Goal: Task Accomplishment & Management: Use online tool/utility

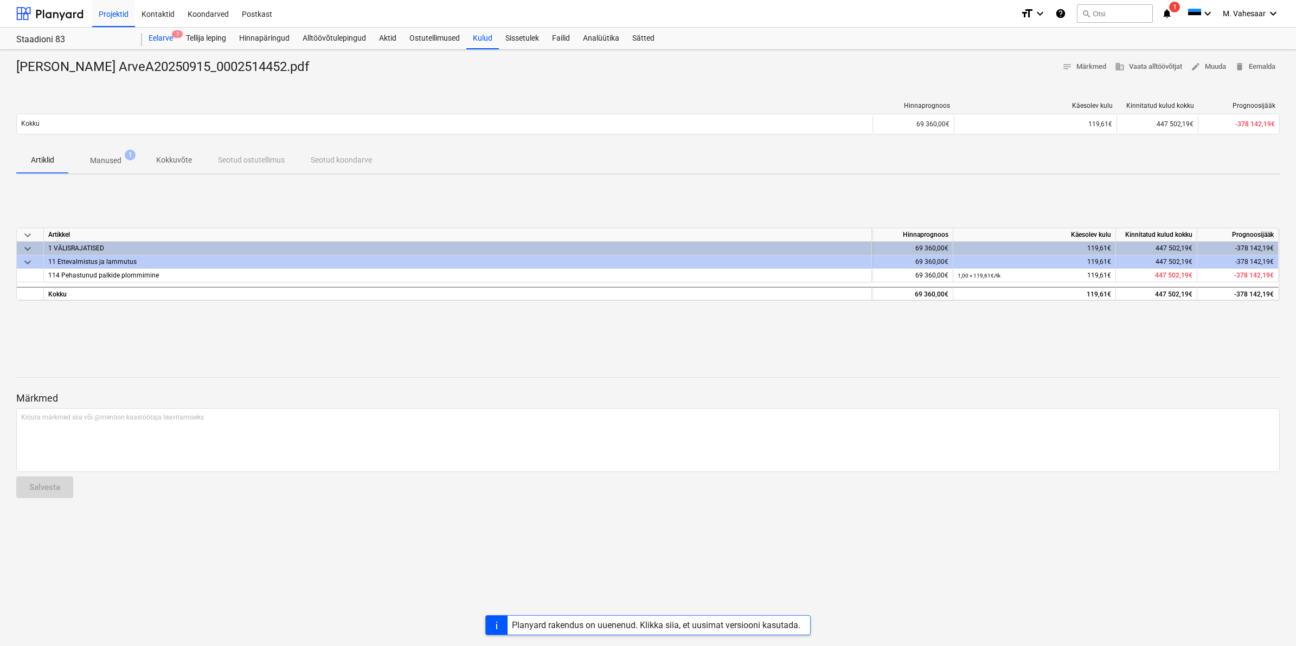
click at [168, 36] on div "Eelarve 7" at bounding box center [160, 39] width 37 height 22
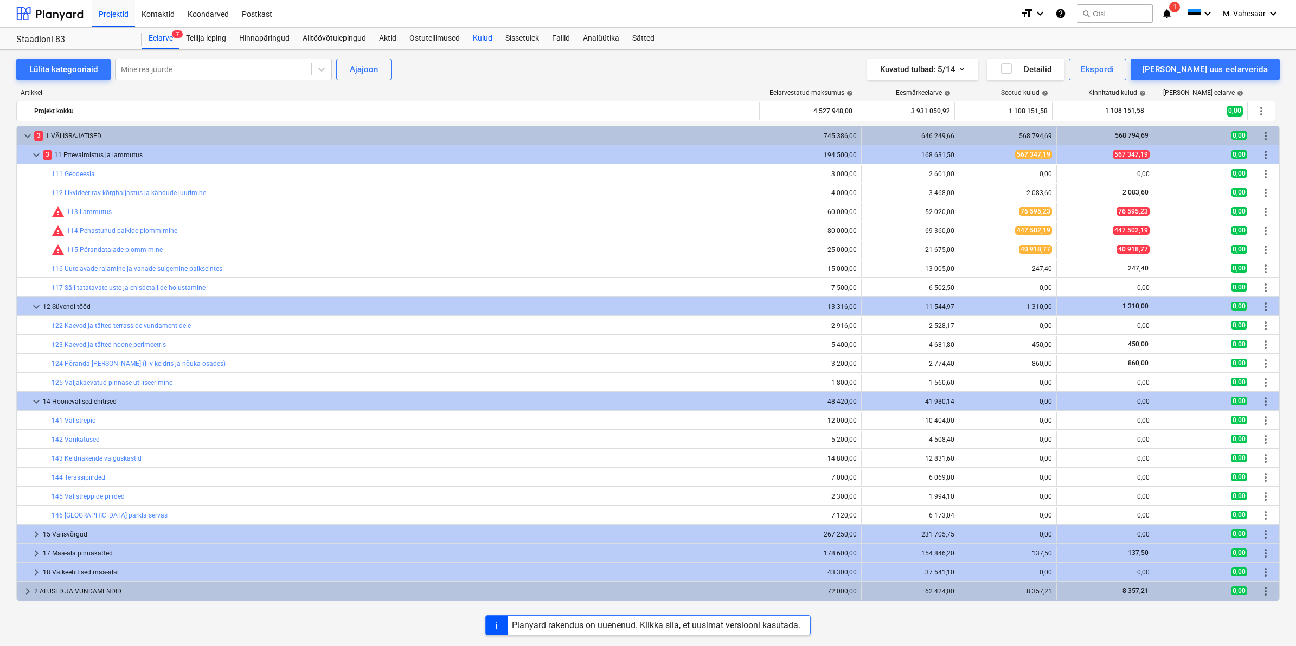
click at [489, 38] on div "Kulud" at bounding box center [482, 39] width 33 height 22
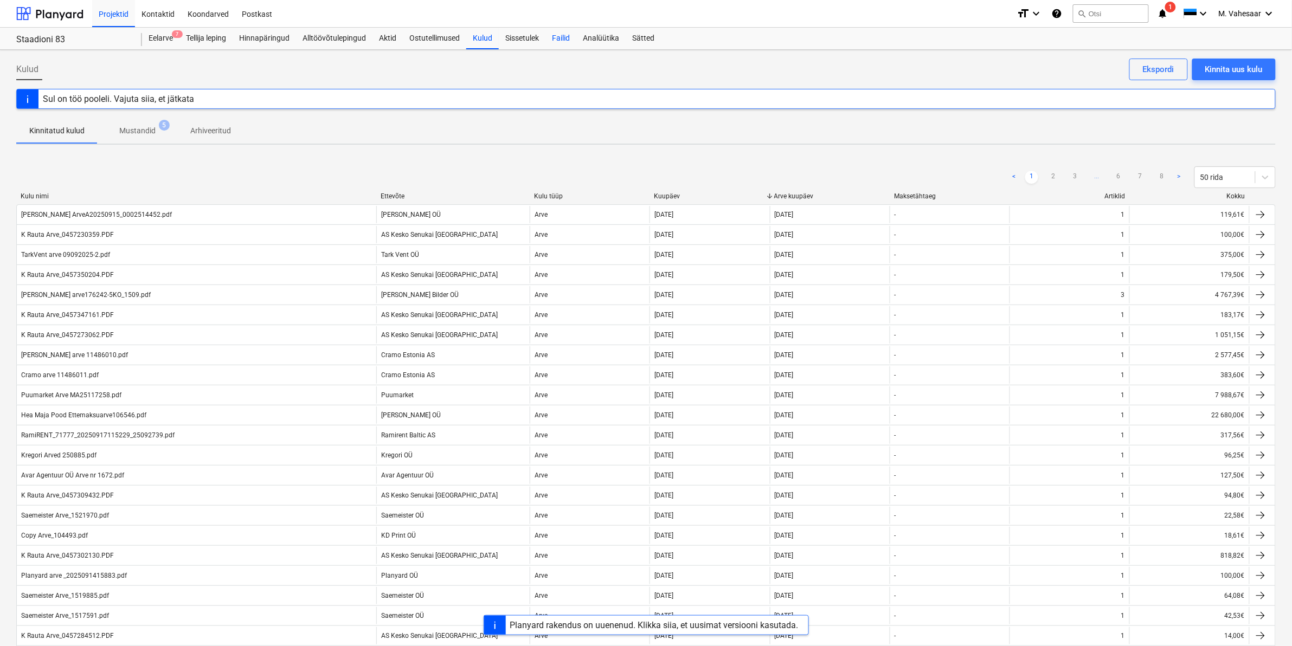
click at [564, 43] on div "Failid" at bounding box center [560, 39] width 31 height 22
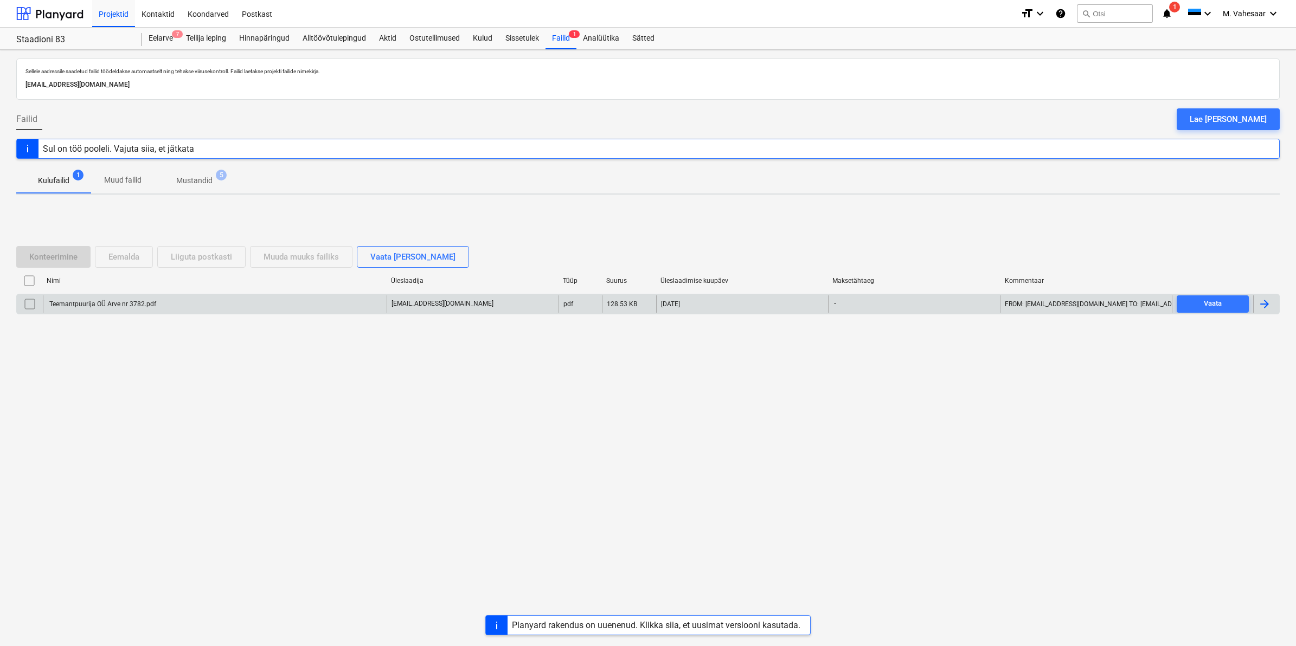
click at [118, 310] on div "Teemantpuurija OÜ Arve nr 3782.pdf" at bounding box center [215, 303] width 344 height 17
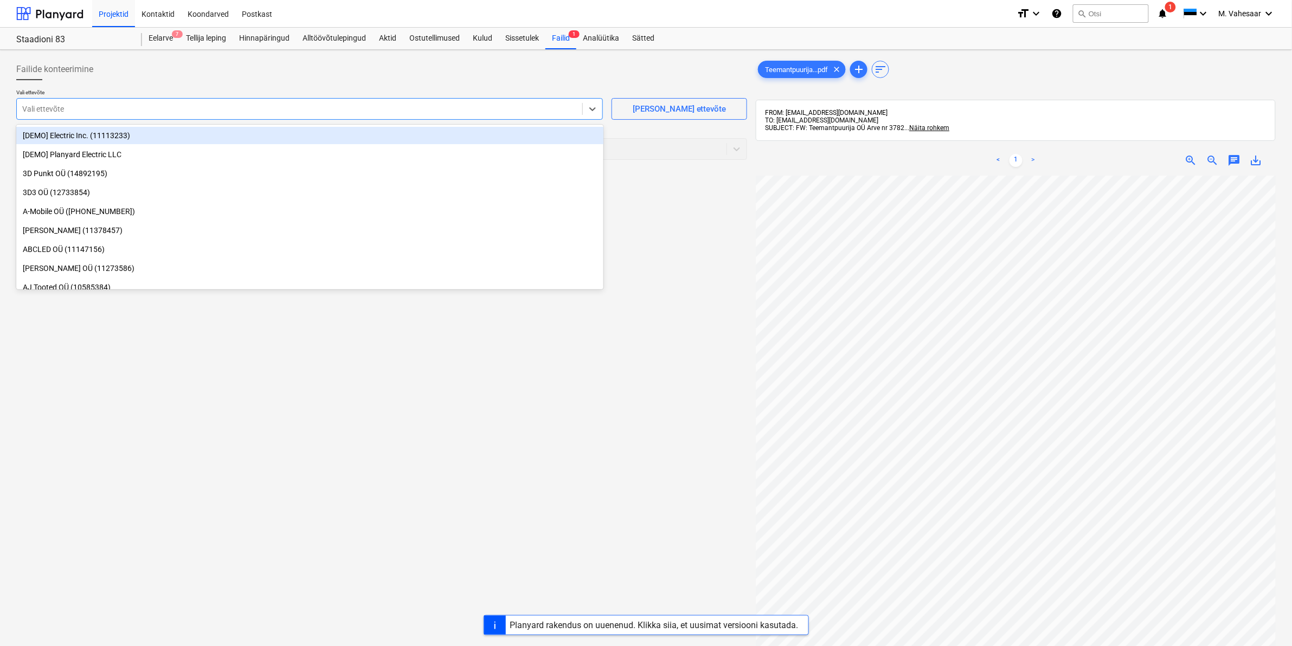
click at [179, 112] on div at bounding box center [299, 109] width 555 height 11
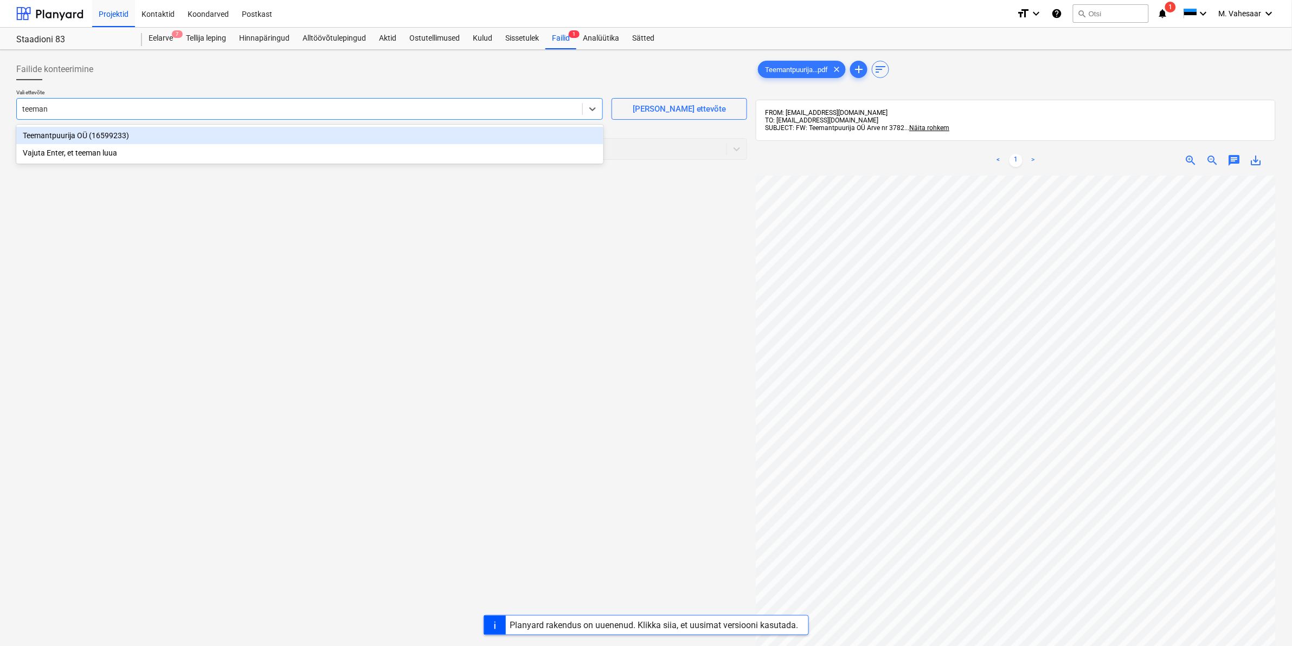
type input "teemant"
click at [108, 129] on div "Teemantpuurija OÜ (16599233)" at bounding box center [309, 135] width 587 height 17
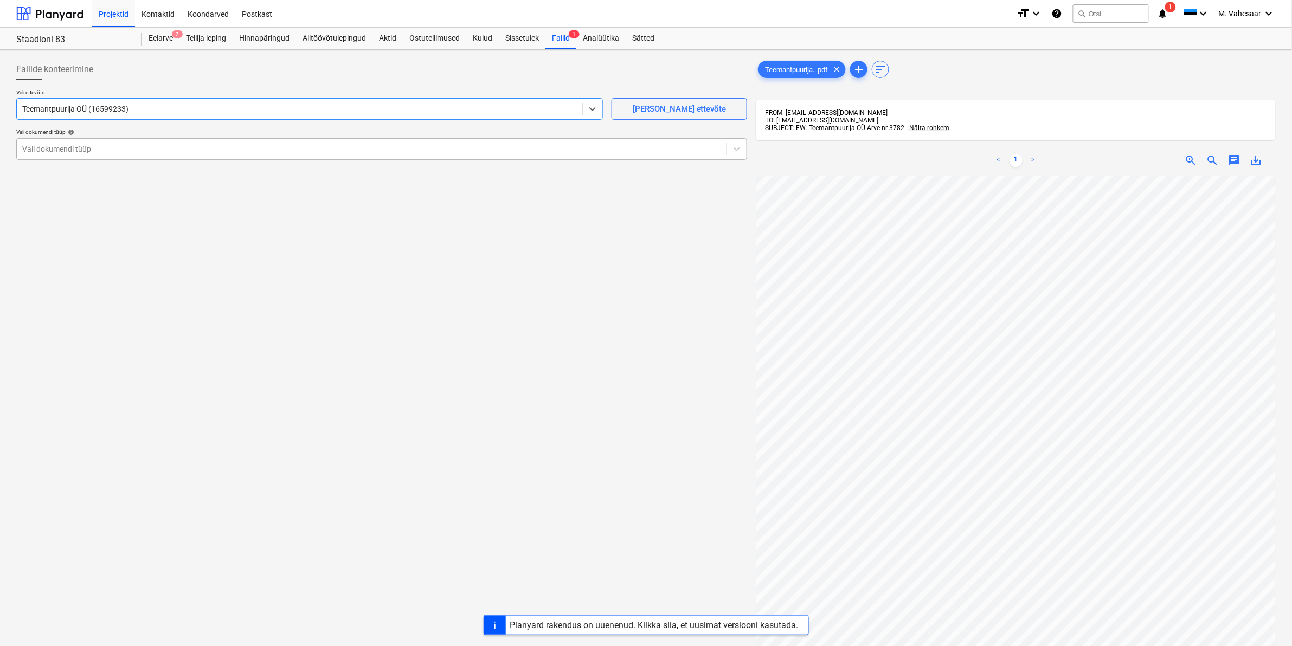
click at [101, 141] on div "Vali dokumendi tüüp" at bounding box center [372, 148] width 710 height 15
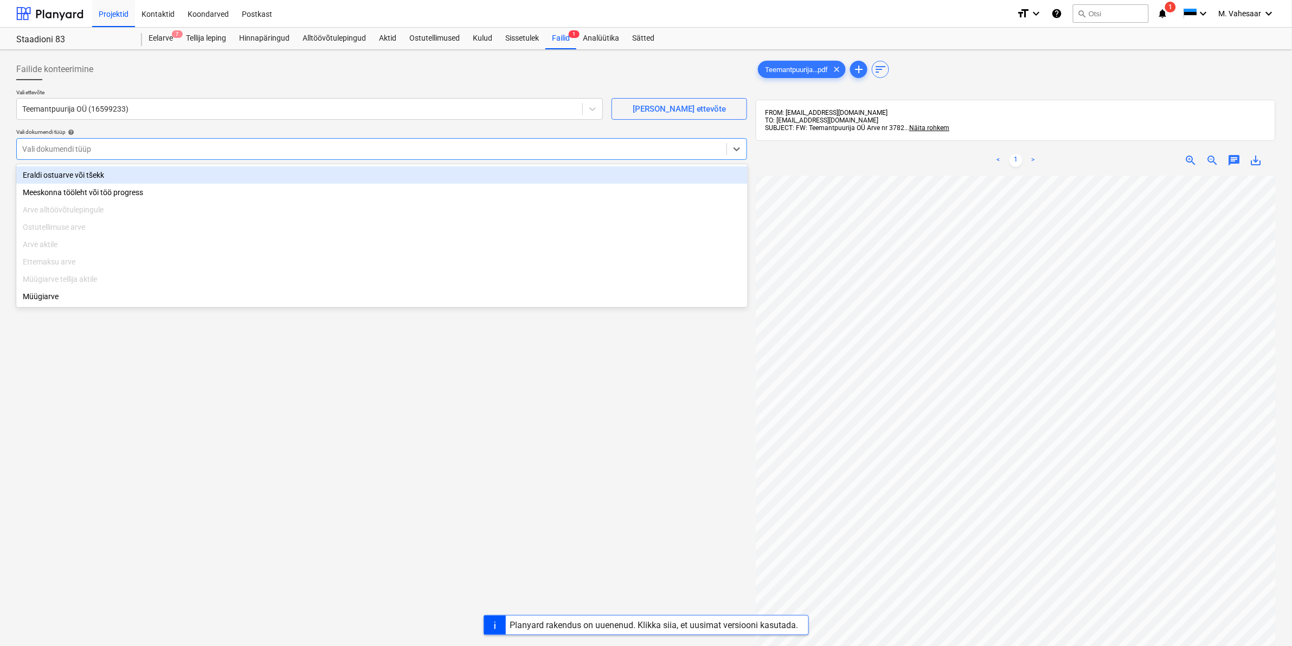
click at [87, 172] on div "Eraldi ostuarve või tšekk" at bounding box center [381, 174] width 731 height 17
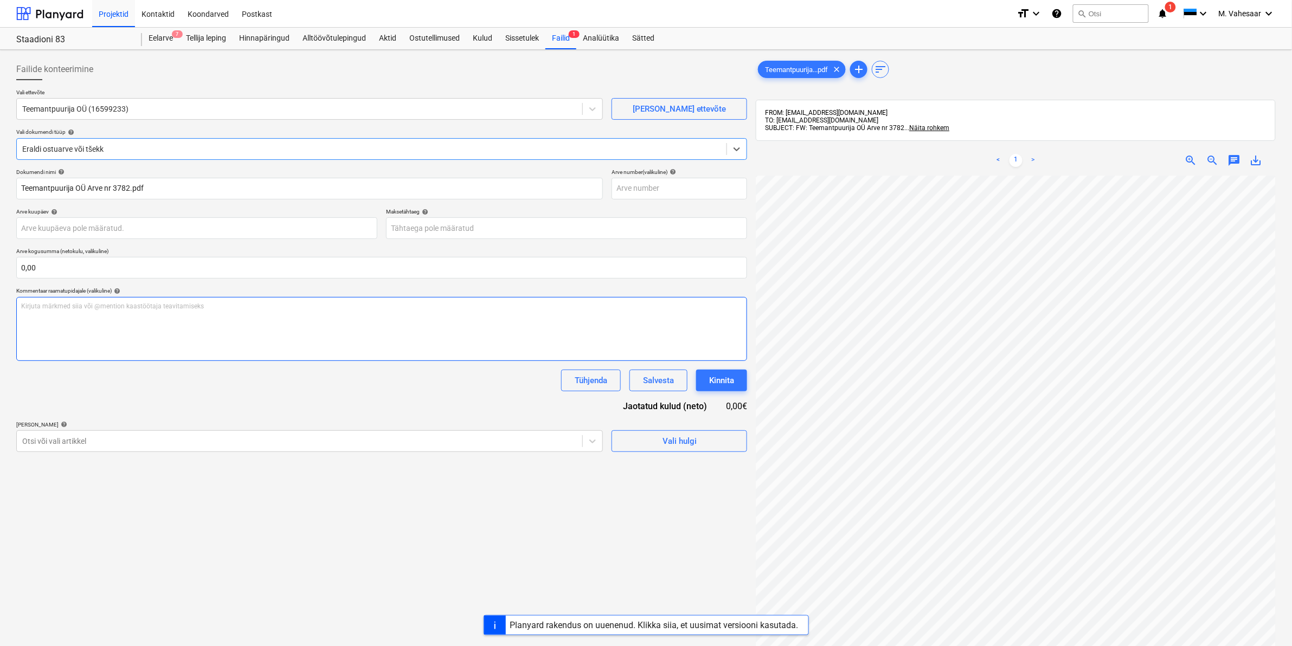
scroll to position [0, 131]
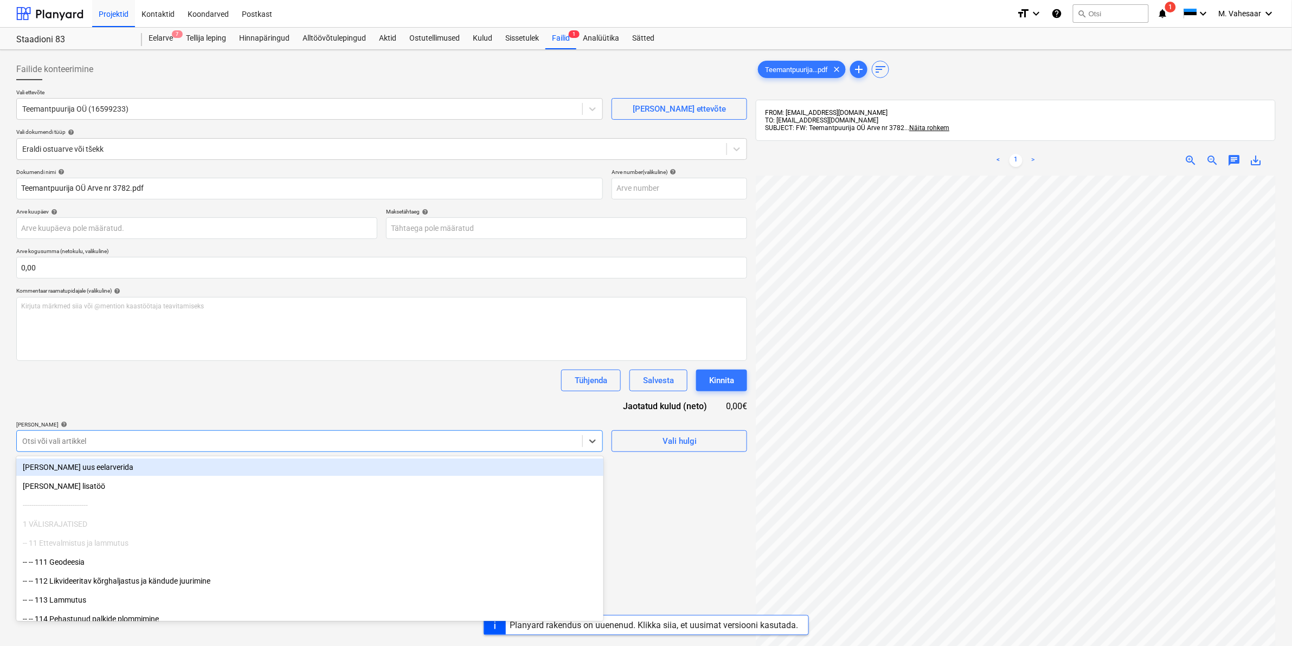
click at [67, 439] on div at bounding box center [299, 441] width 555 height 11
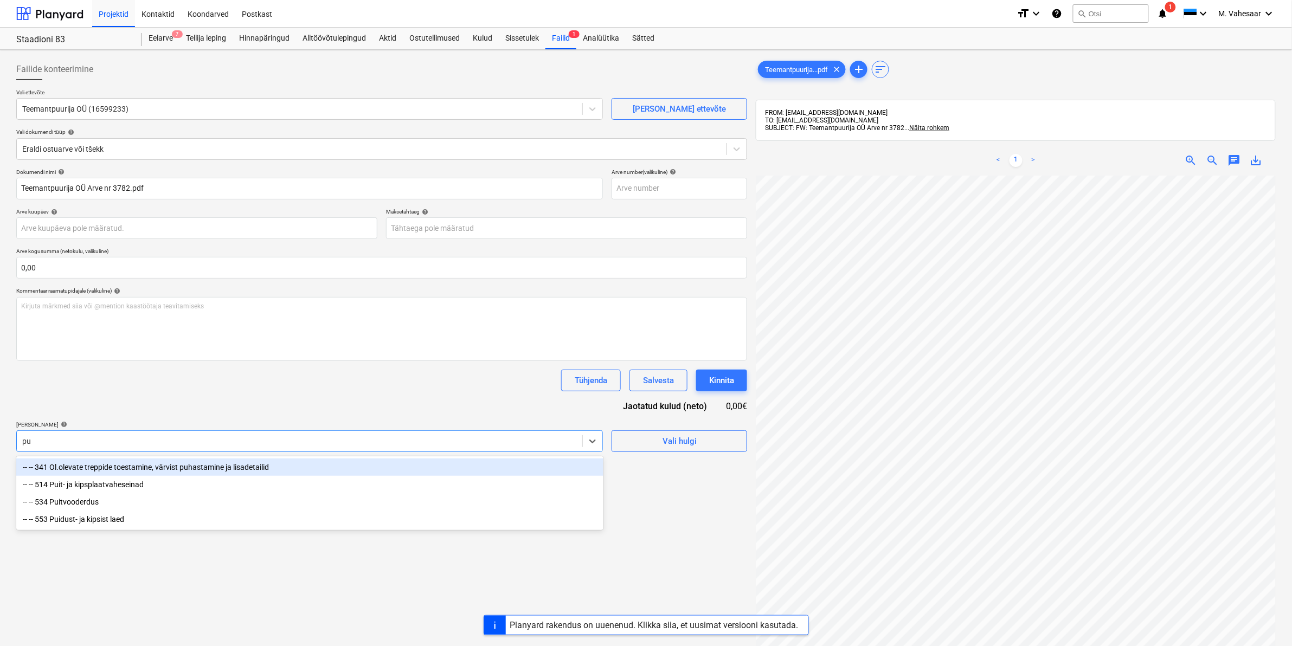
type input "p"
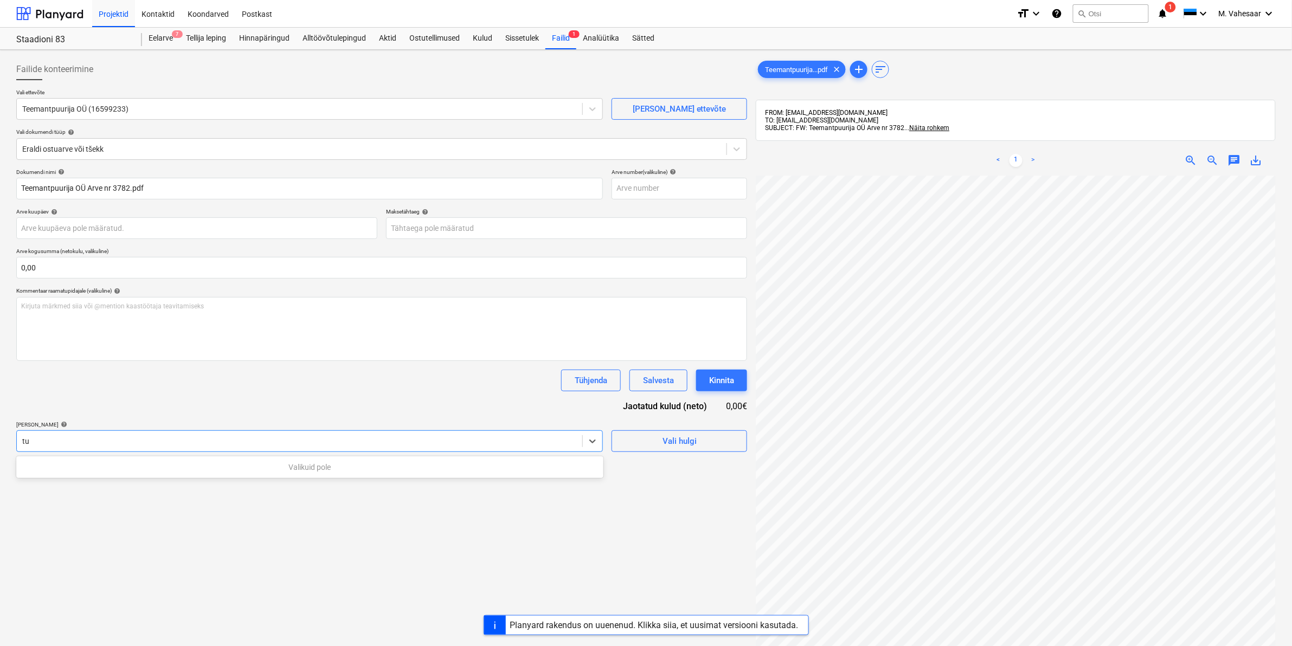
type input "t"
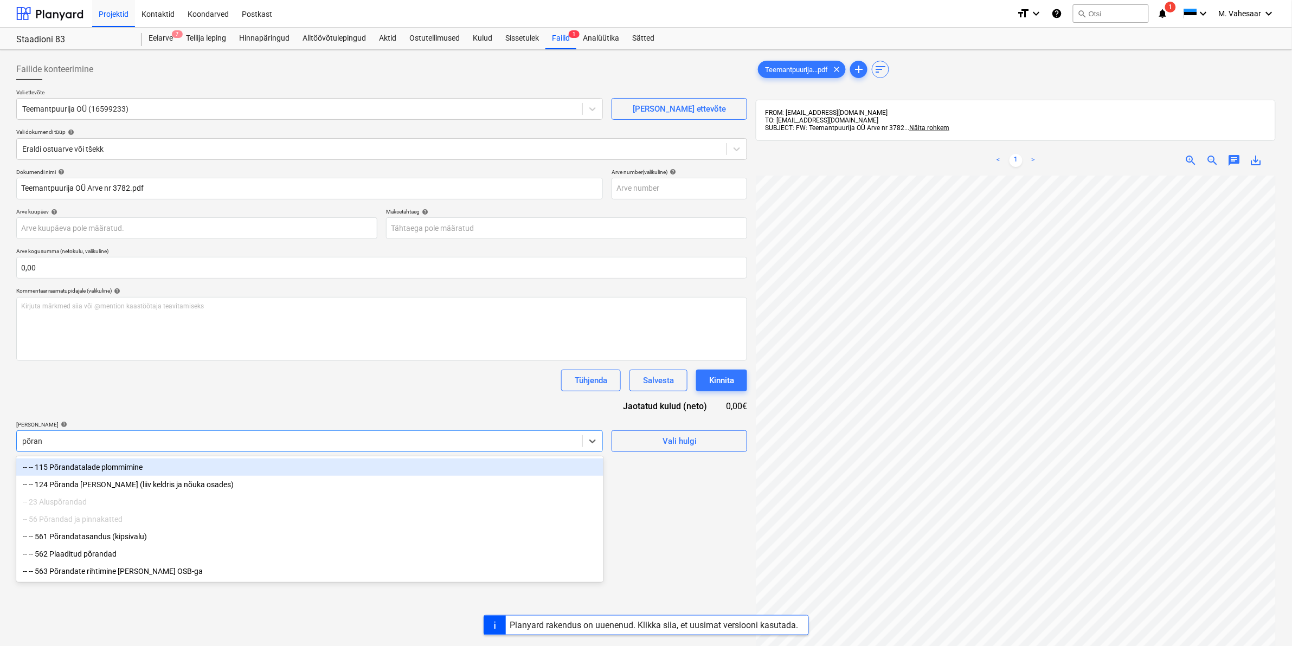
type input "põrand"
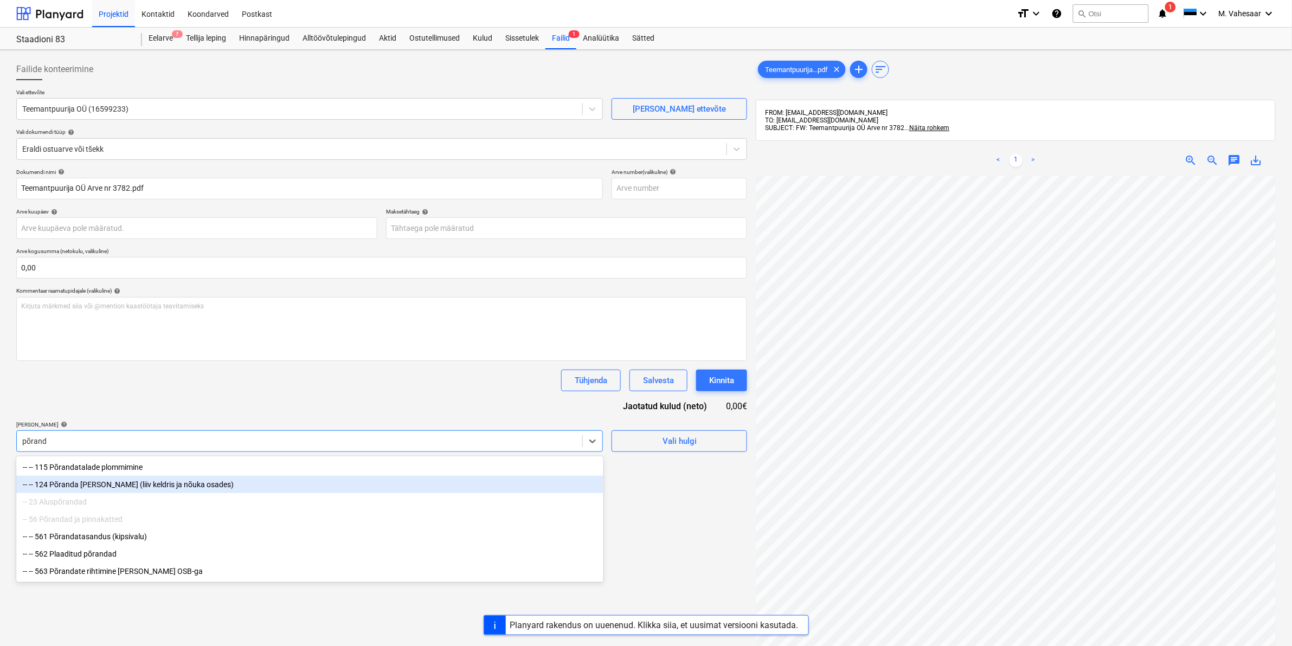
click at [179, 483] on div "-- -- 124 Põranda [PERSON_NAME] (liiv keldris ja nõuka osades)" at bounding box center [309, 484] width 587 height 17
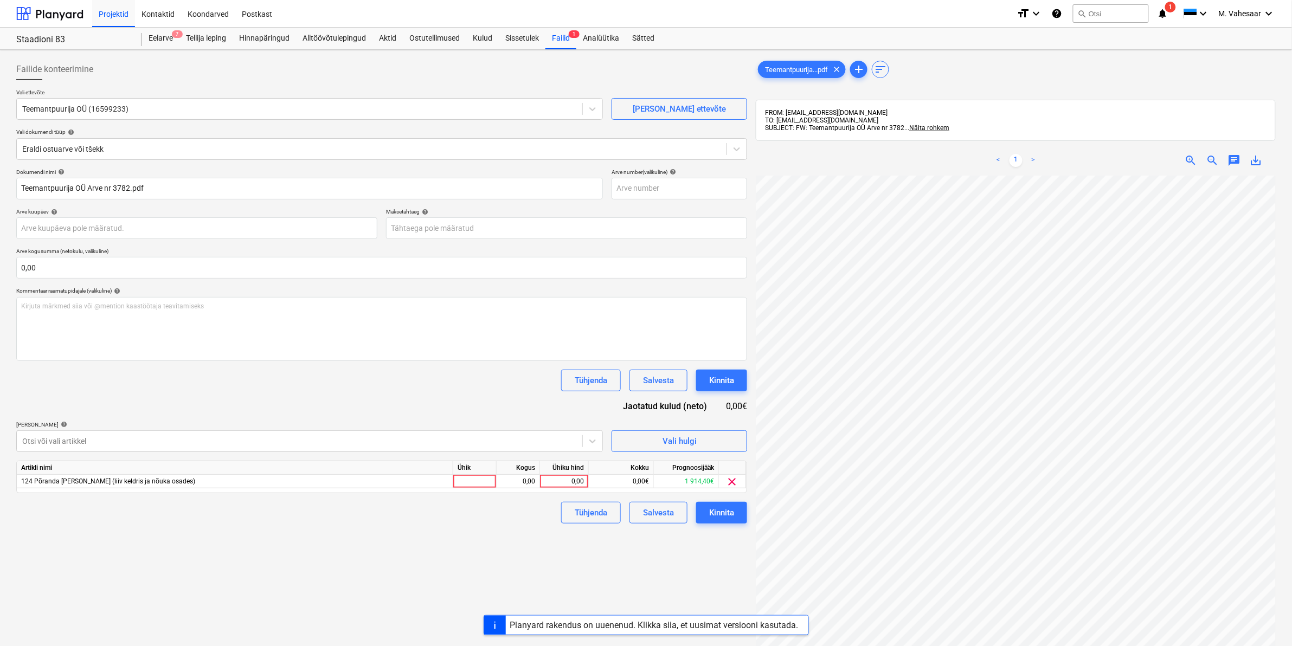
click at [683, 582] on div "Failide konteerimine Vali ettevõte Teemantpuurija OÜ (16599233) [PERSON_NAME] u…" at bounding box center [381, 425] width 739 height 742
click at [545, 481] on div "0,00" at bounding box center [564, 482] width 40 height 14
type input "369,60"
click at [505, 529] on div "Failide konteerimine Vali ettevõte Teemantpuurija OÜ (16599233) [PERSON_NAME] u…" at bounding box center [381, 425] width 739 height 742
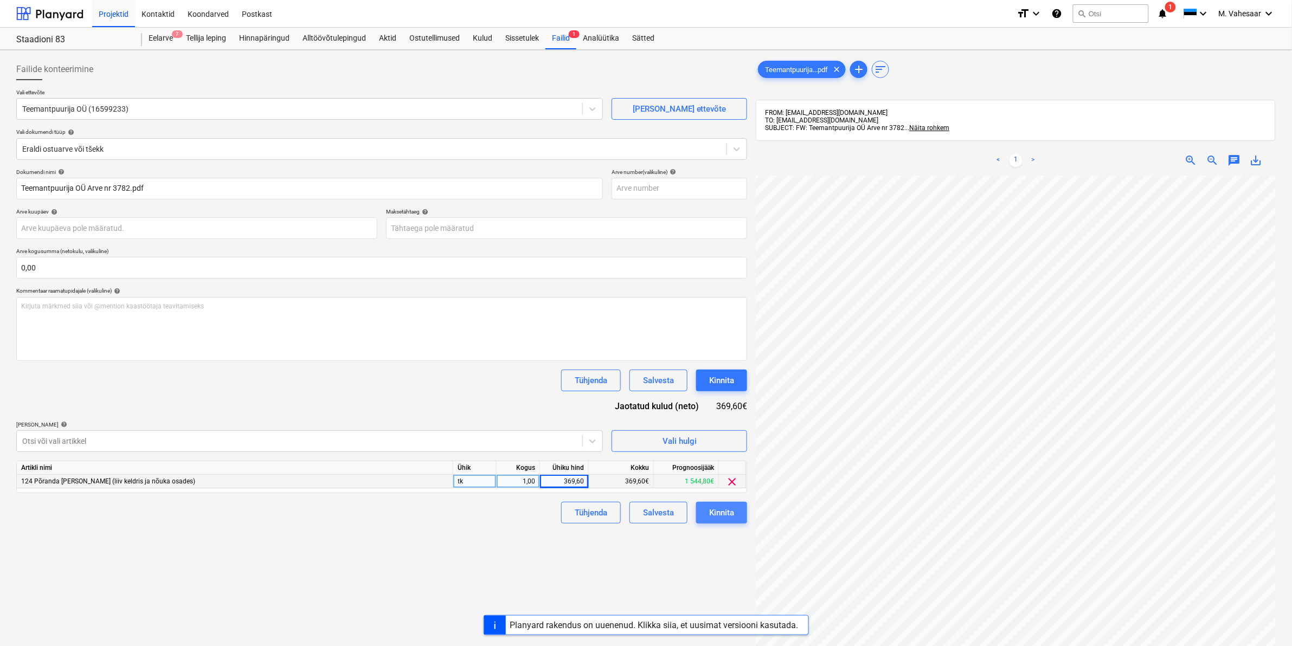
click at [706, 513] on button "Kinnita" at bounding box center [721, 513] width 51 height 22
